Goal: Information Seeking & Learning: Understand process/instructions

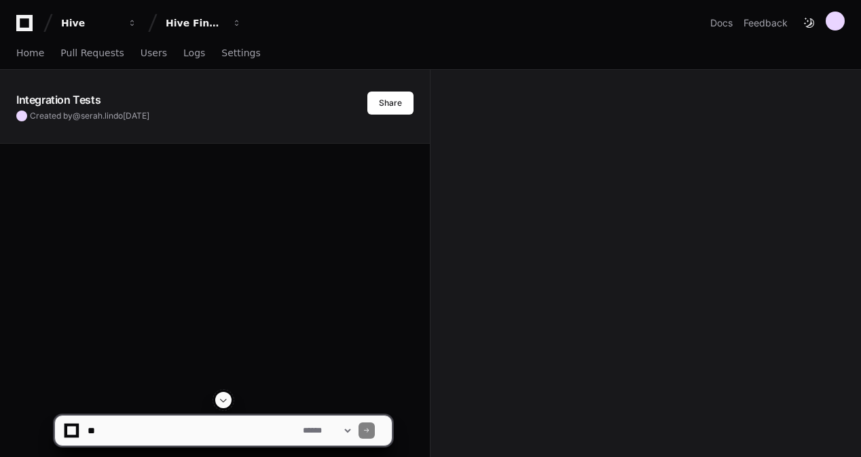
click at [481, 79] on div "Integration Tests Created by @ serah.lindo [DATE] Share" at bounding box center [430, 374] width 861 height 608
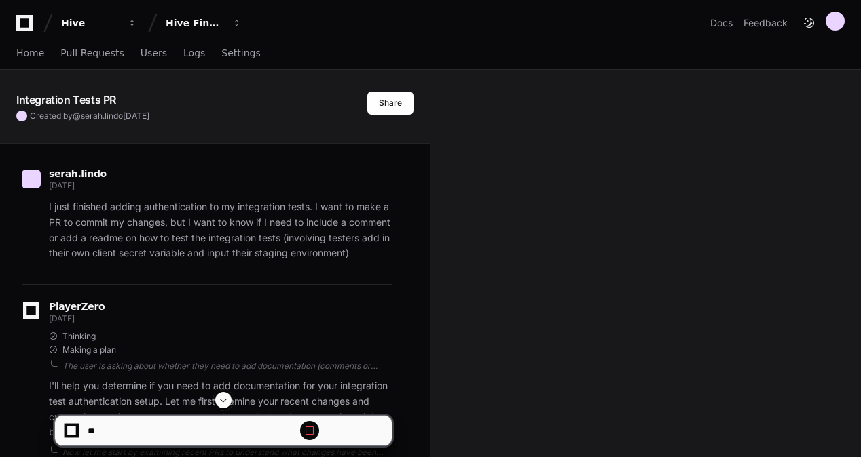
scroll to position [4547, 0]
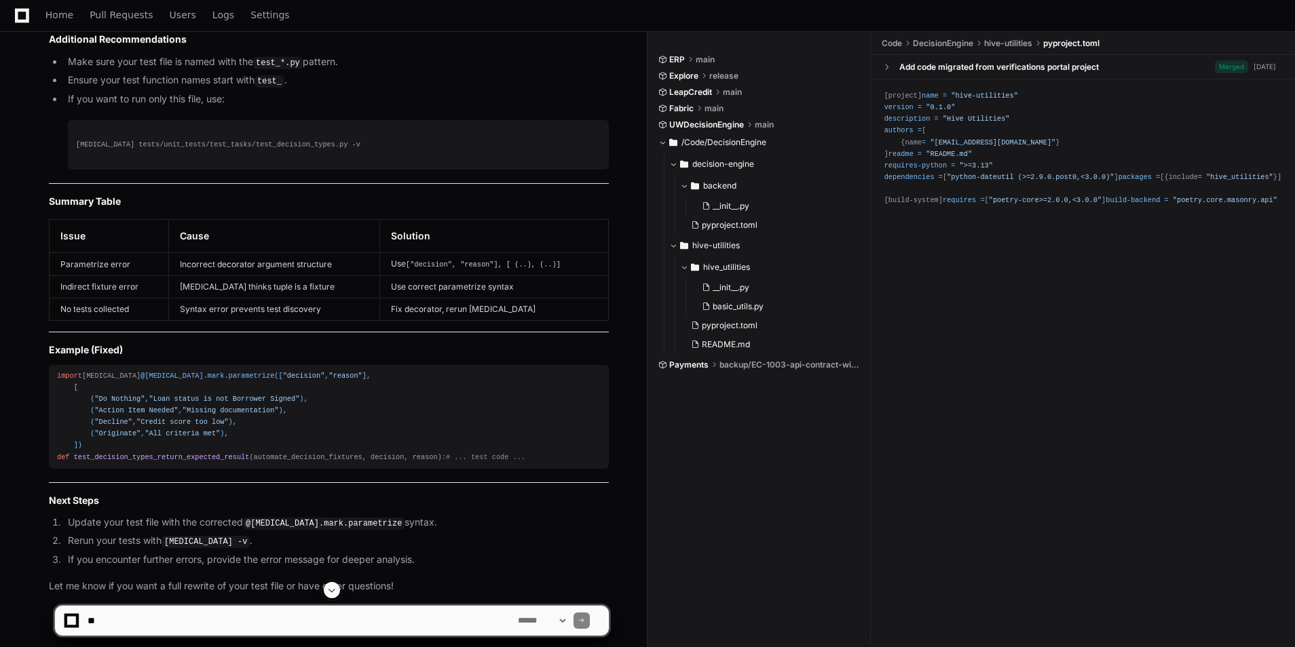
scroll to position [106413, 0]
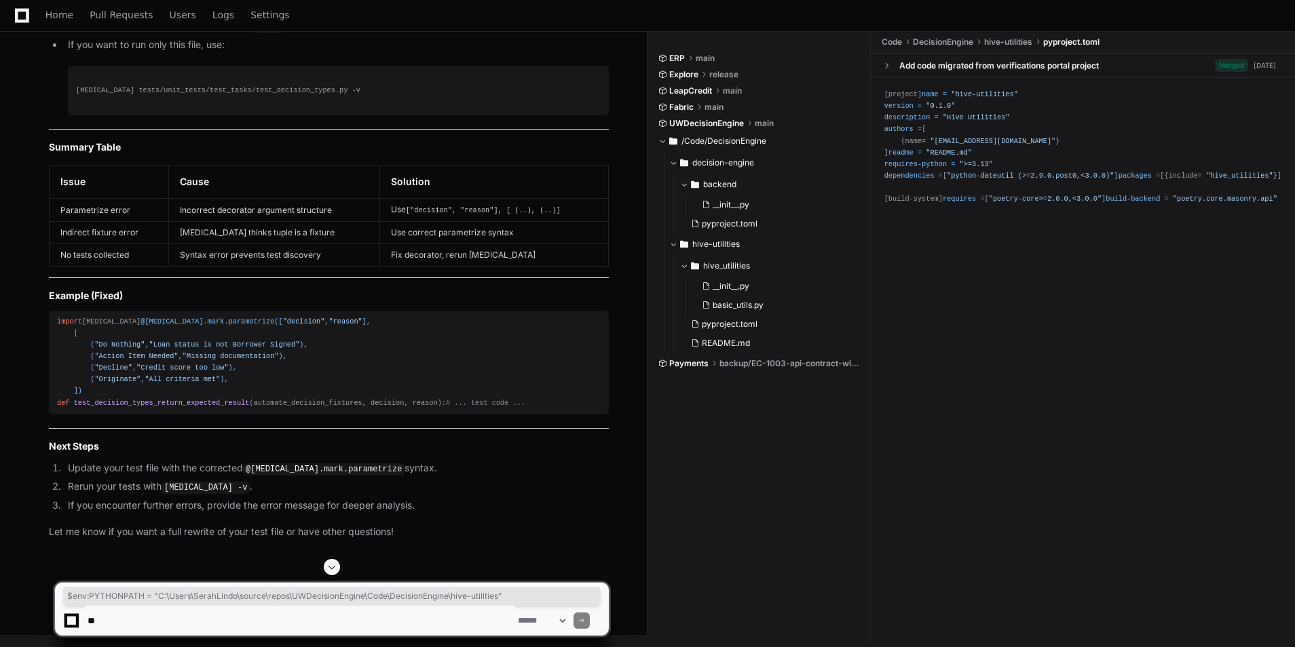
drag, startPoint x: 455, startPoint y: 236, endPoint x: -3, endPoint y: 231, distance: 458.1
copy div "$env:PYTHONPATH = "C:\Users\SerahLindo\source\repos\UWDecisionEngine\Code\Decis…"
